Goal: Communication & Community: Participate in discussion

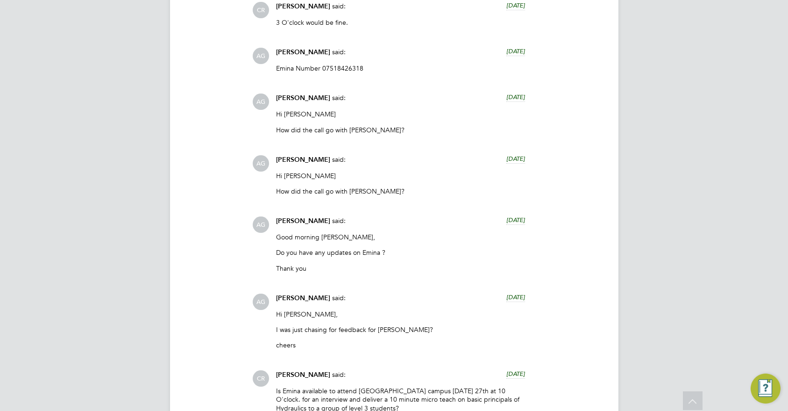
scroll to position [1429, 0]
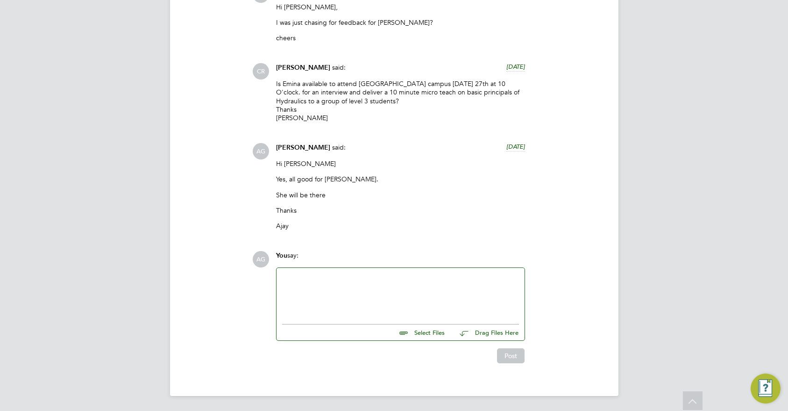
click at [316, 270] on div at bounding box center [401, 293] width 248 height 51
click at [315, 278] on div at bounding box center [400, 293] width 237 height 40
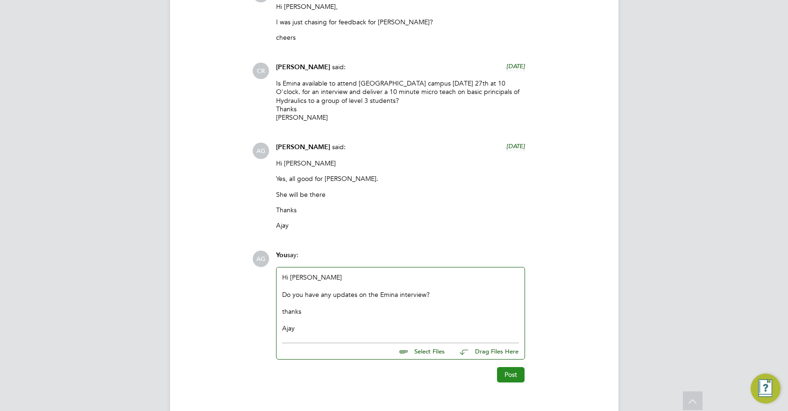
click at [501, 369] on button "Post" at bounding box center [511, 374] width 28 height 15
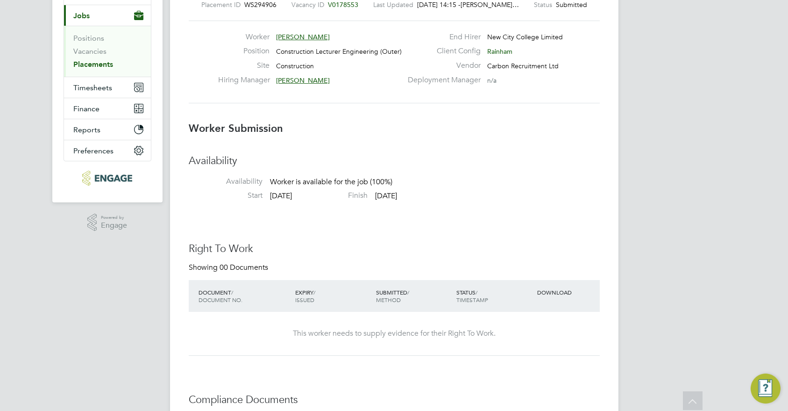
scroll to position [0, 0]
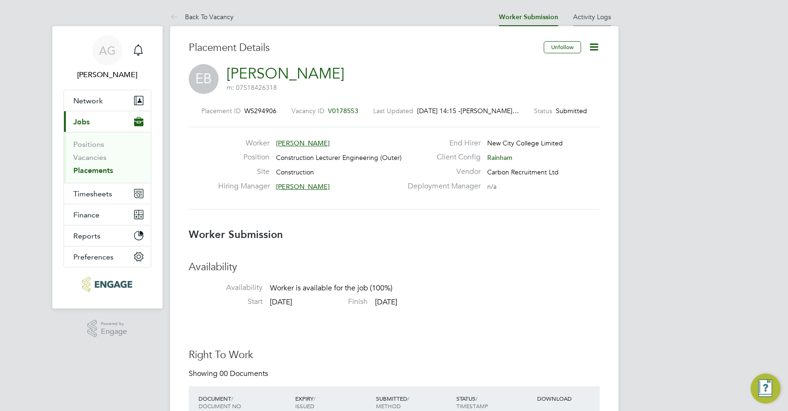
click at [586, 17] on link "Activity Logs" at bounding box center [592, 17] width 38 height 8
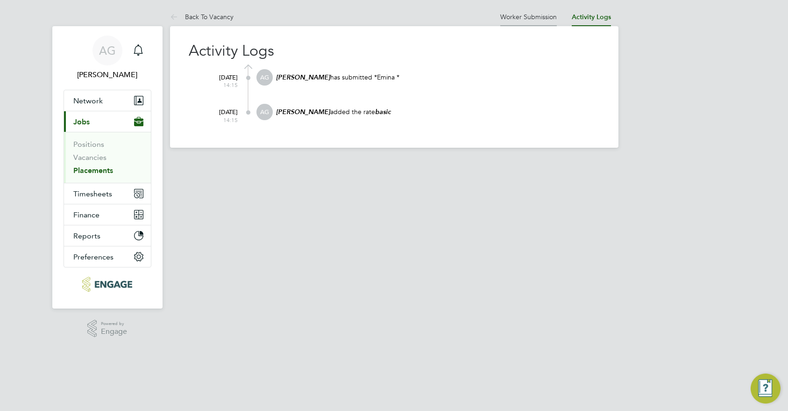
click at [537, 15] on link "Worker Submission" at bounding box center [529, 17] width 57 height 8
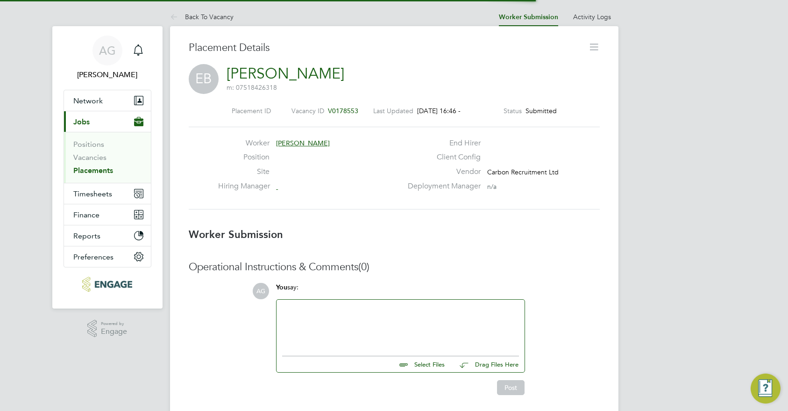
scroll to position [15, 185]
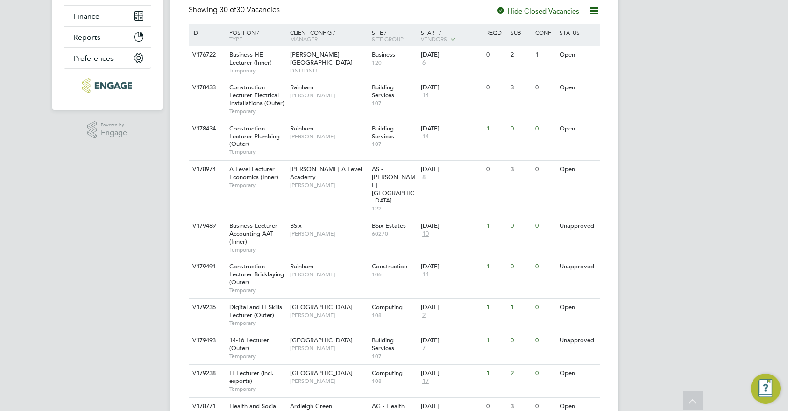
scroll to position [187, 0]
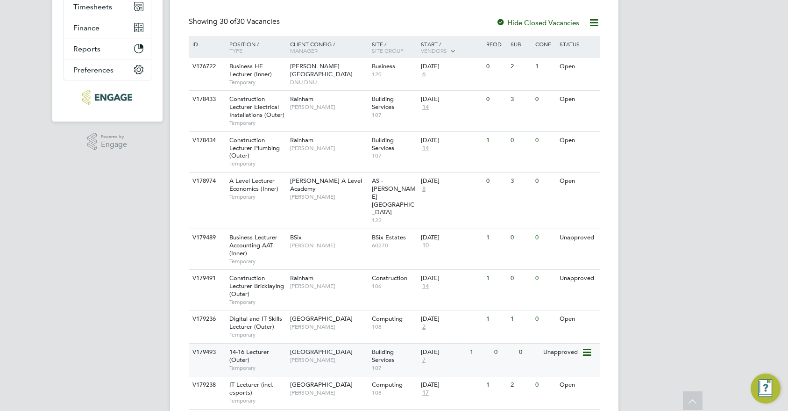
click at [387, 348] on span "Building Services" at bounding box center [383, 356] width 22 height 16
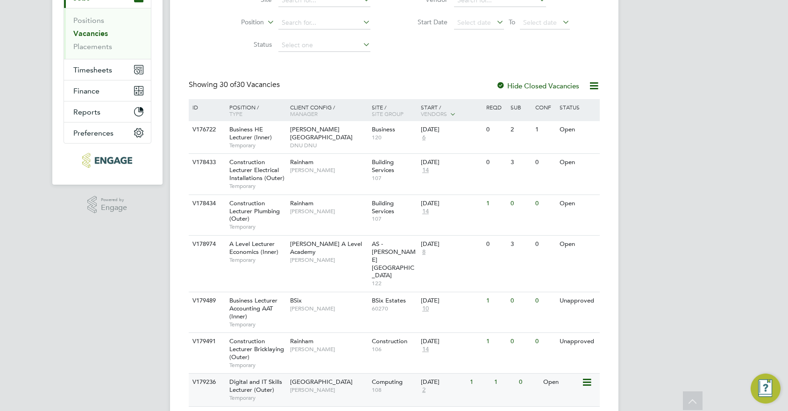
scroll to position [140, 0]
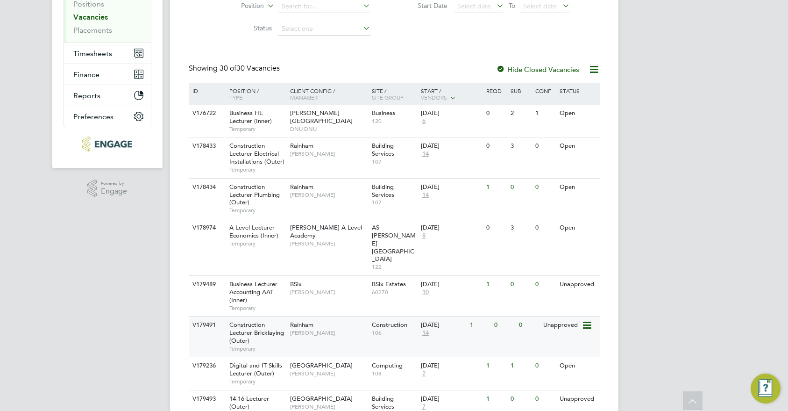
click at [585, 320] on icon at bounding box center [586, 325] width 9 height 11
click at [333, 316] on div "Rainham Ian Rist" at bounding box center [329, 328] width 82 height 24
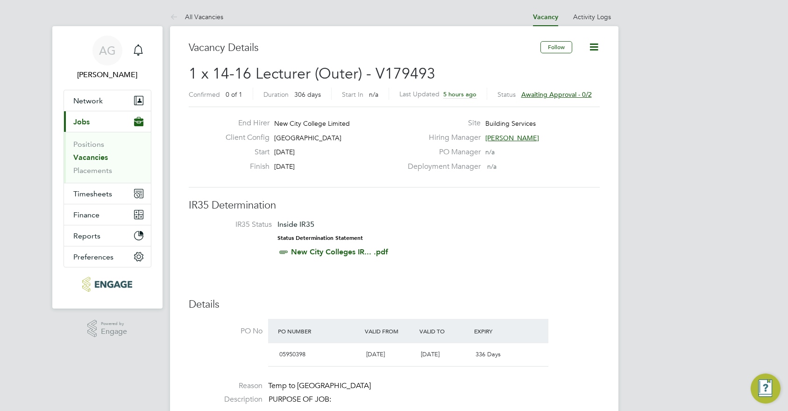
click at [587, 94] on span "Awaiting approval - 0/2" at bounding box center [557, 94] width 71 height 8
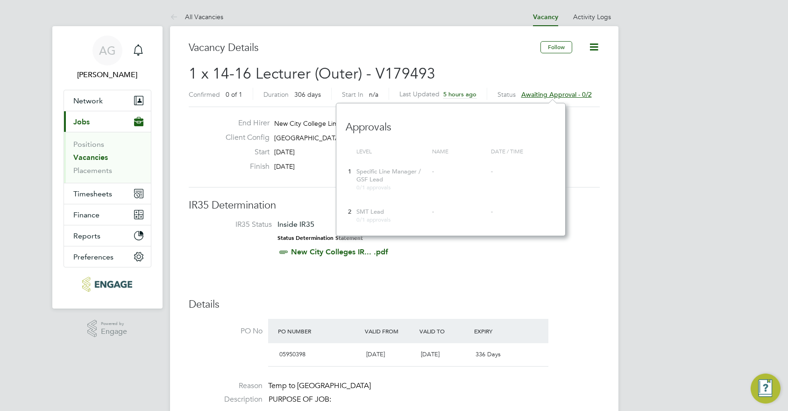
scroll to position [133, 229]
click at [588, 122] on div "Site Building Services" at bounding box center [502, 125] width 201 height 14
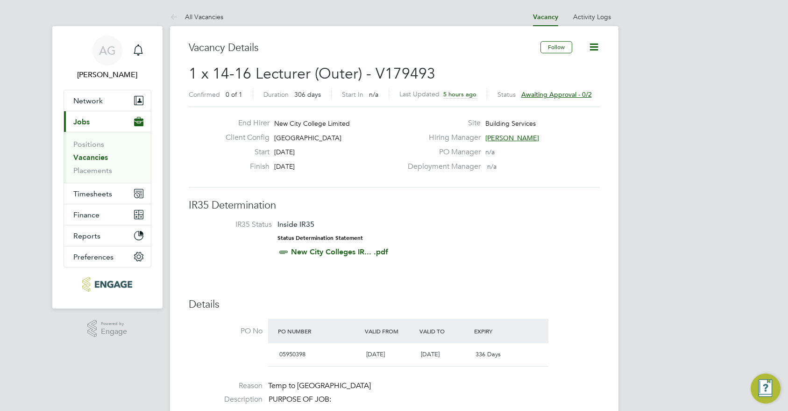
click at [509, 137] on span "Anthony McAlmont" at bounding box center [513, 138] width 54 height 8
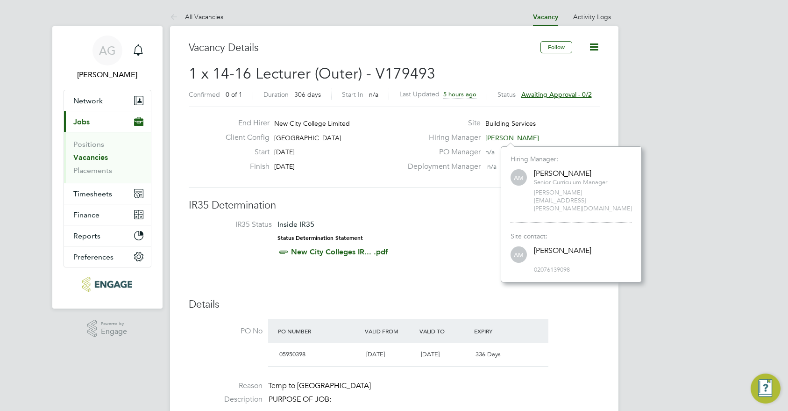
scroll to position [120, 141]
